Goal: Information Seeking & Learning: Learn about a topic

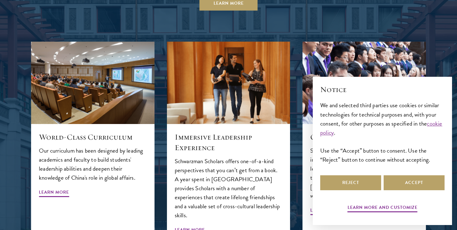
scroll to position [632, 0]
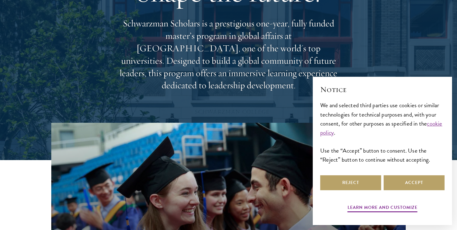
scroll to position [72, 0]
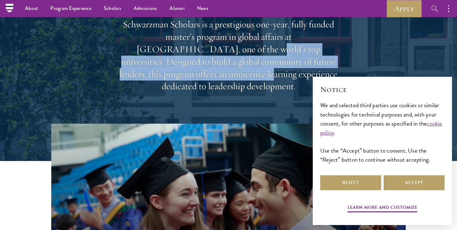
drag, startPoint x: 198, startPoint y: 43, endPoint x: 206, endPoint y: 70, distance: 28.6
click at [206, 70] on p "Schwarzman Scholars is a prestigious one-year, fully funded master’s program in…" at bounding box center [229, 55] width 224 height 74
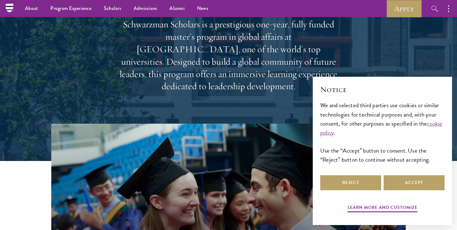
click at [209, 75] on p "Schwarzman Scholars is a prestigious one-year, fully funded master’s program in…" at bounding box center [229, 55] width 224 height 74
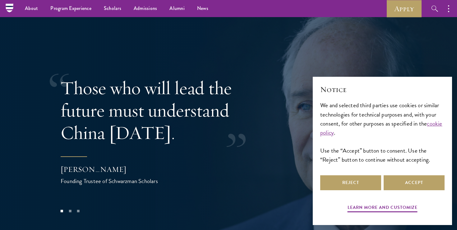
scroll to position [1203, 0]
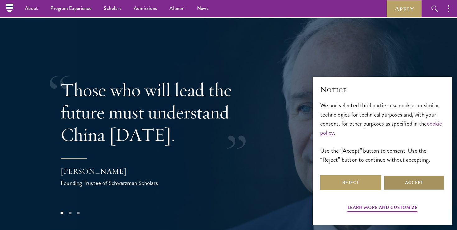
click at [387, 184] on button "Accept" at bounding box center [413, 182] width 61 height 15
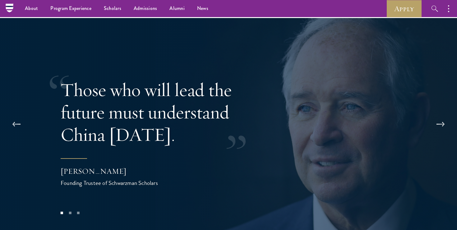
scroll to position [1195, 0]
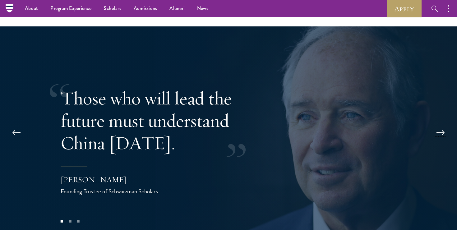
click at [442, 124] on button at bounding box center [440, 132] width 21 height 17
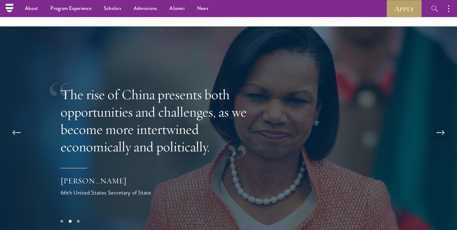
click at [442, 124] on button at bounding box center [440, 132] width 21 height 17
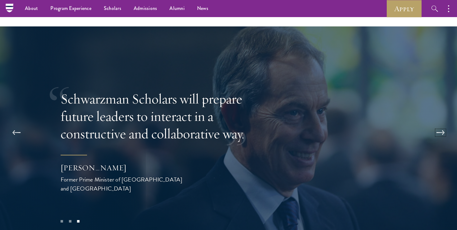
click at [442, 124] on button at bounding box center [440, 132] width 21 height 17
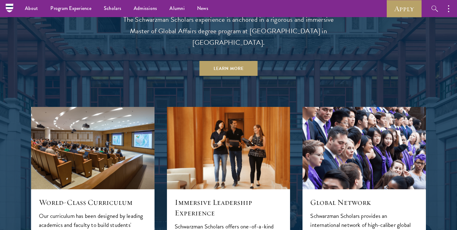
scroll to position [524, 0]
